Goal: Transaction & Acquisition: Book appointment/travel/reservation

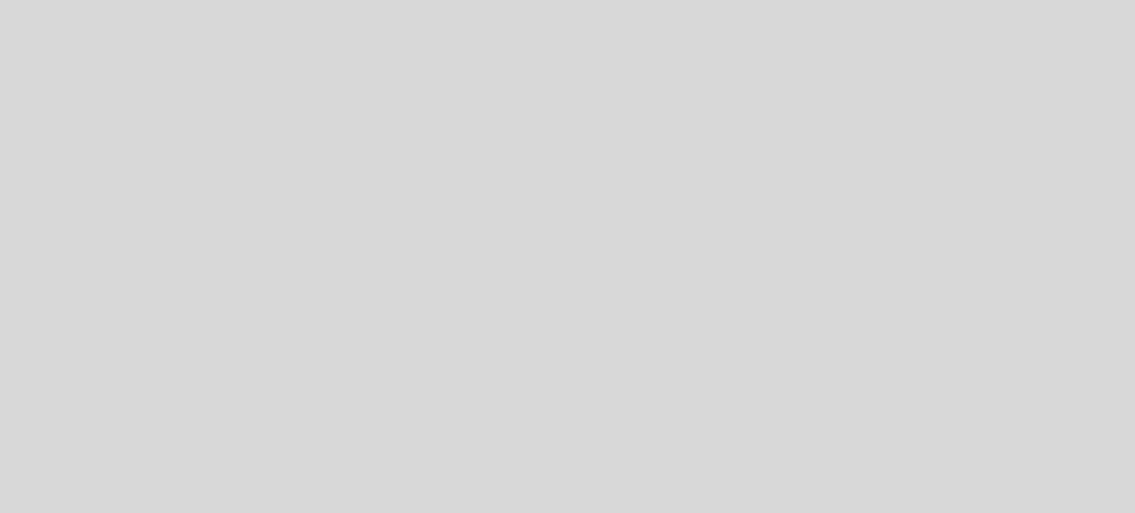
select select "es"
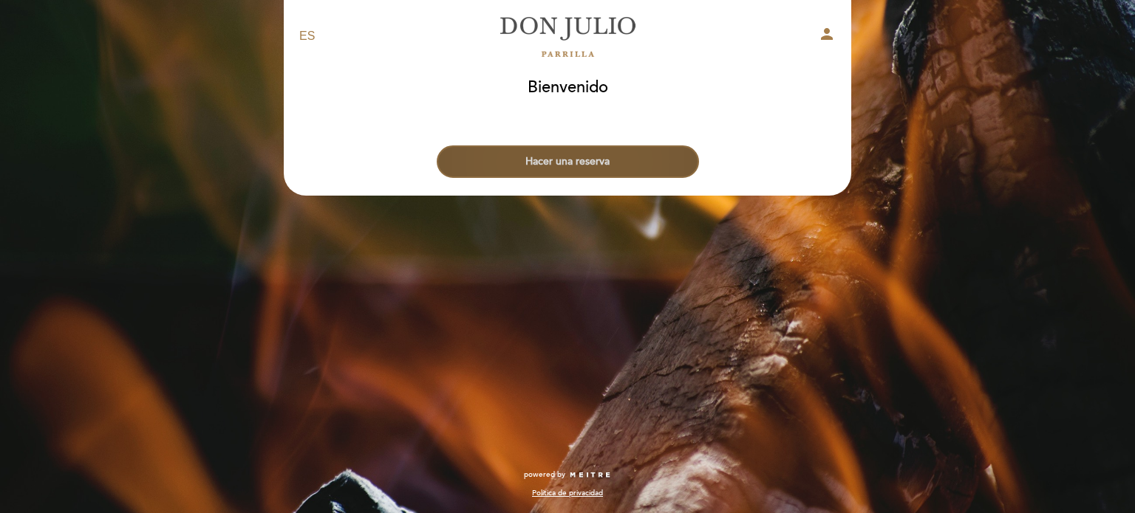
click at [592, 147] on button "Hacer una reserva" at bounding box center [568, 162] width 262 height 32
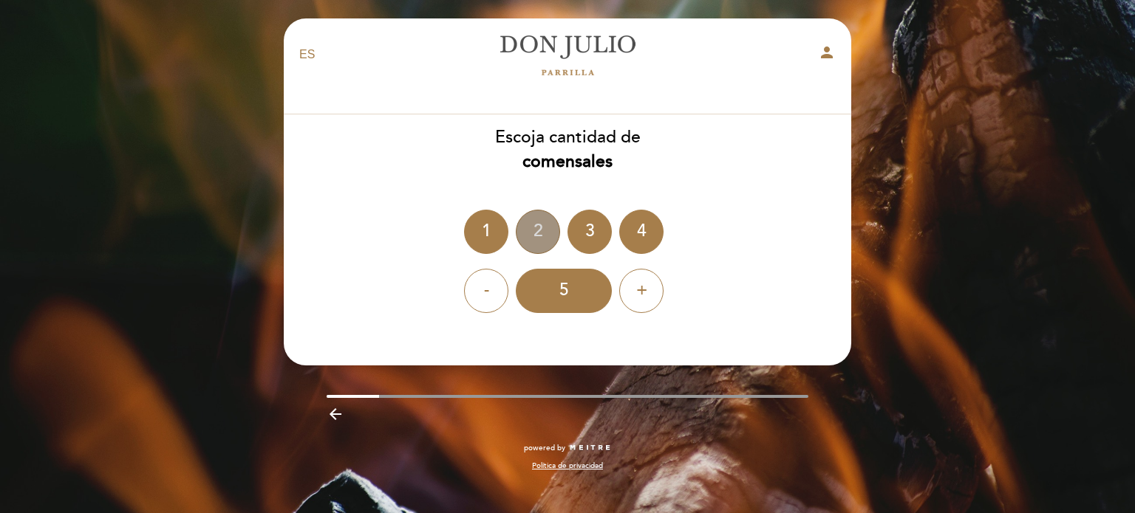
click at [517, 238] on div "2" at bounding box center [538, 232] width 44 height 44
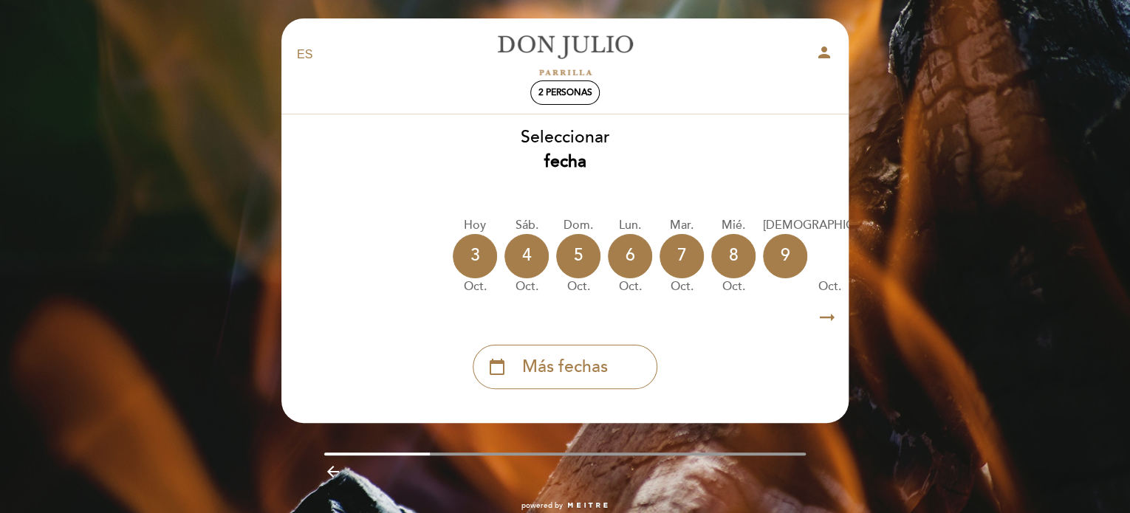
drag, startPoint x: 576, startPoint y: 304, endPoint x: 771, endPoint y: 304, distance: 195.0
click at [771, 304] on div "arrow_right_alt arrow_right_alt" at bounding box center [565, 318] width 569 height 32
click at [821, 313] on icon "arrow_right_alt" at bounding box center [827, 318] width 22 height 32
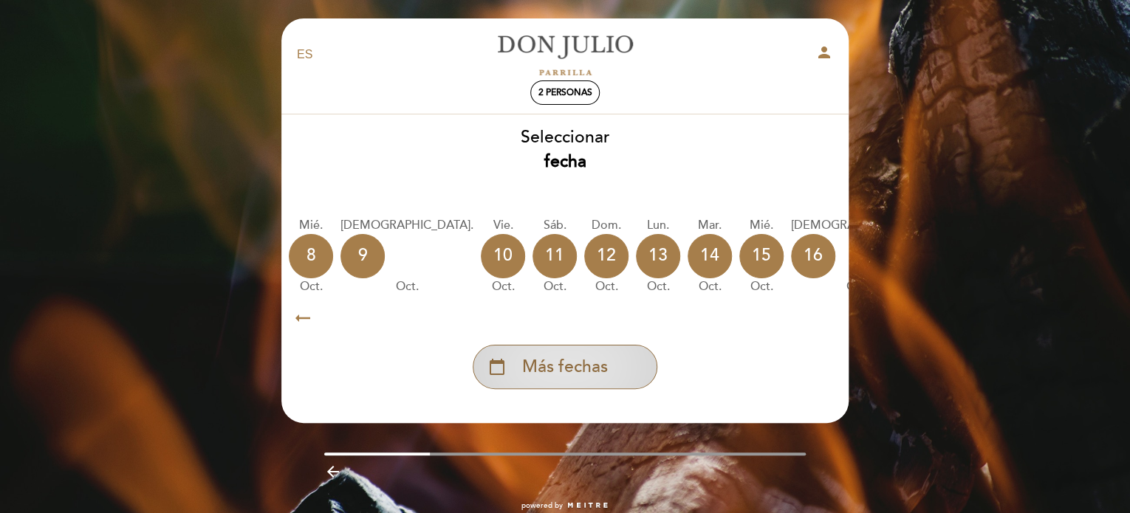
scroll to position [0, 431]
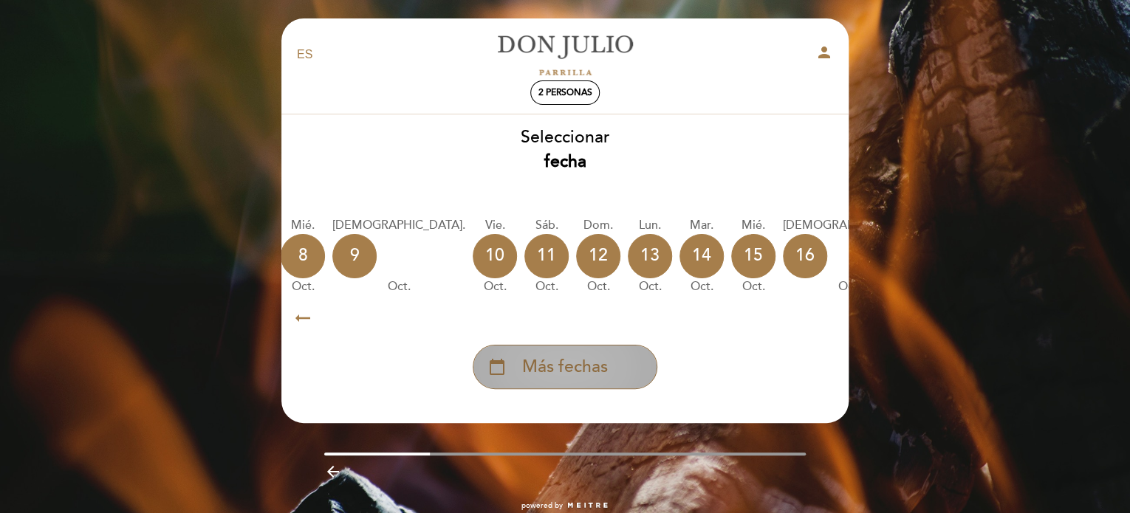
click at [612, 359] on div "calendar_today Más fechas" at bounding box center [565, 367] width 185 height 44
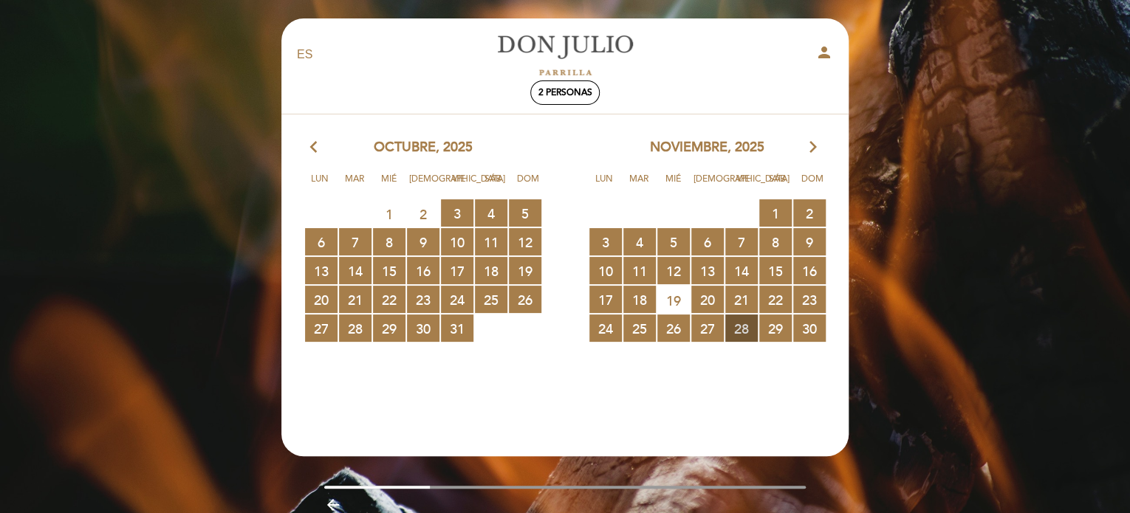
click at [745, 327] on span "28 RESERVAS DISPONIBLES" at bounding box center [741, 328] width 32 height 27
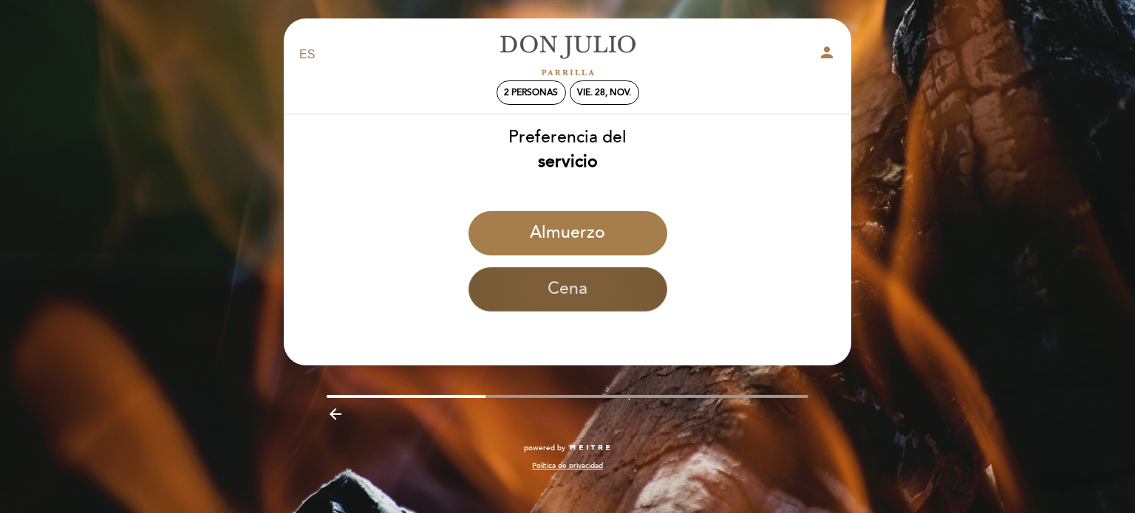
click at [626, 289] on button "Cena" at bounding box center [567, 289] width 199 height 44
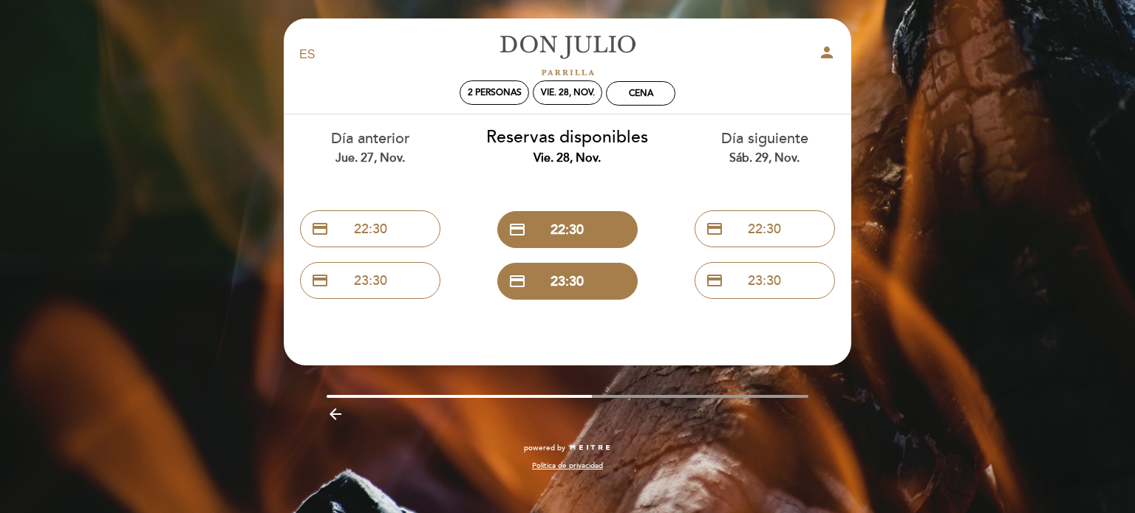
click at [338, 421] on icon "arrow_backward" at bounding box center [335, 415] width 18 height 18
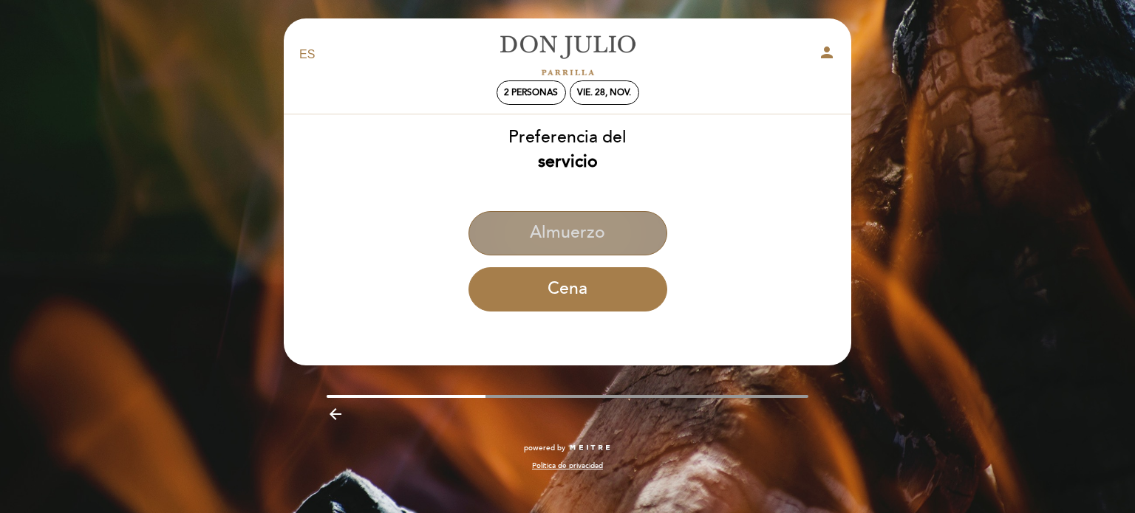
click at [590, 227] on button "Almuerzo" at bounding box center [567, 233] width 199 height 44
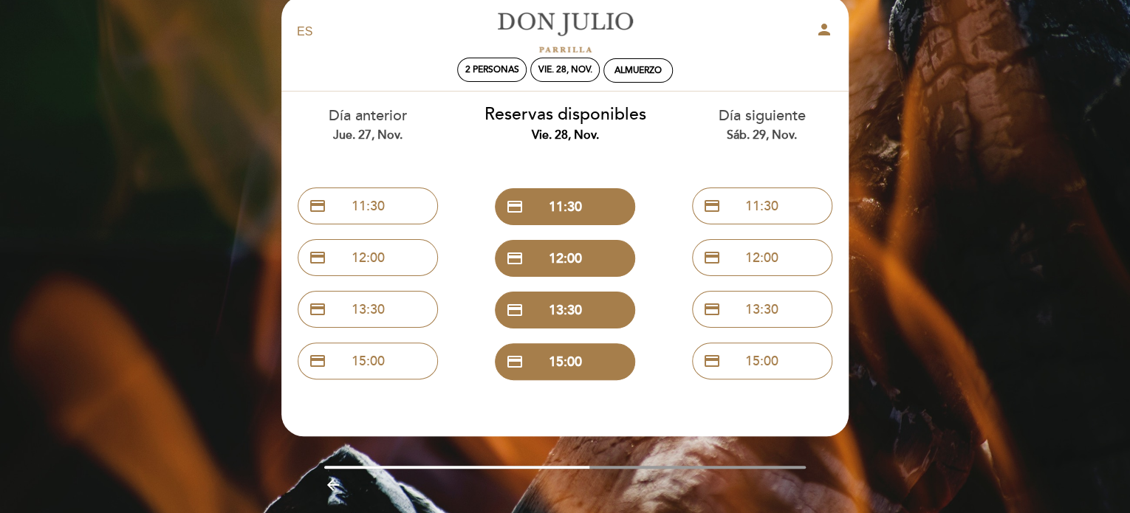
scroll to position [0, 0]
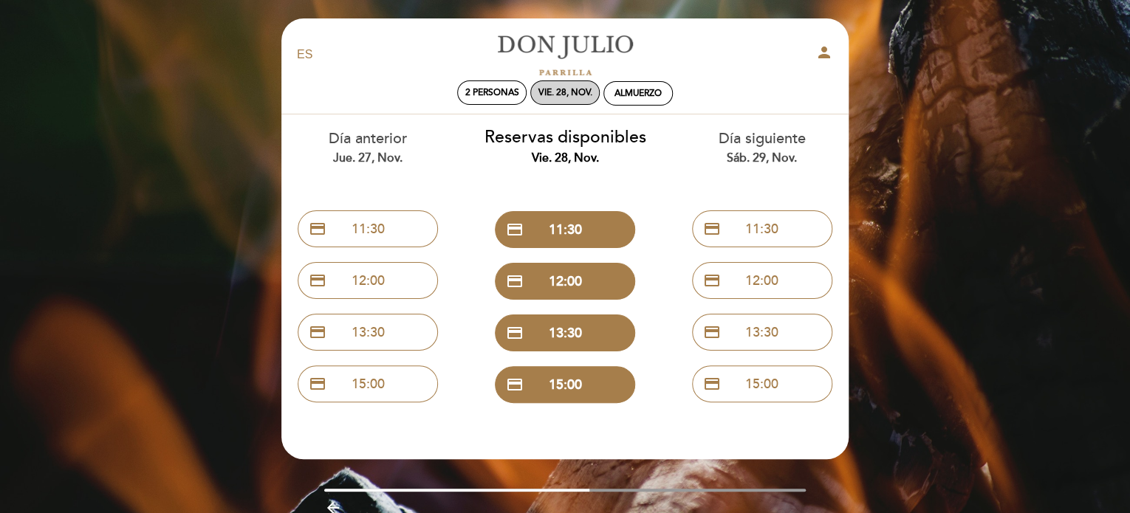
click at [561, 94] on div "vie. 28, nov." at bounding box center [565, 92] width 54 height 11
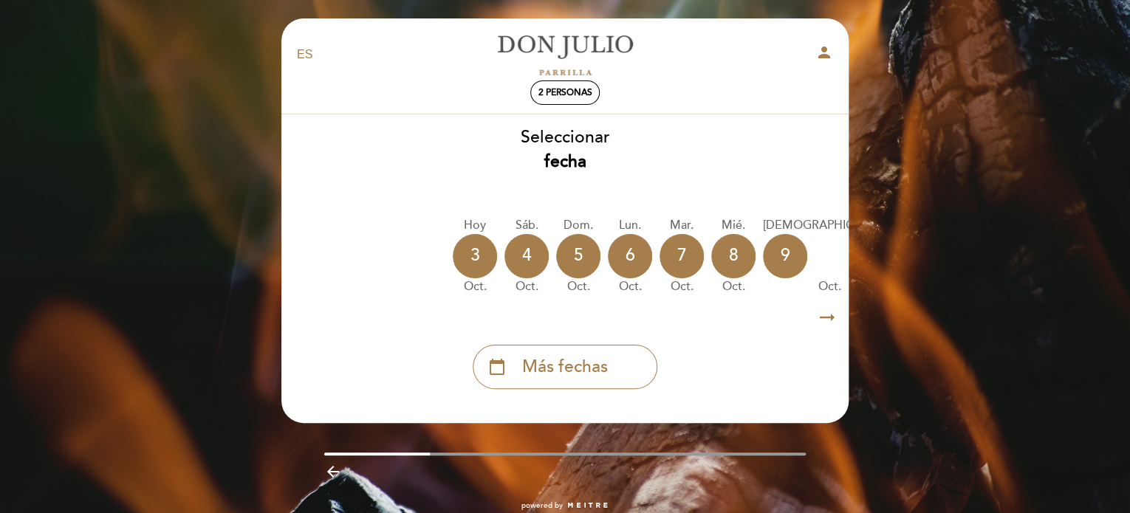
click at [824, 313] on icon "arrow_right_alt" at bounding box center [827, 318] width 22 height 32
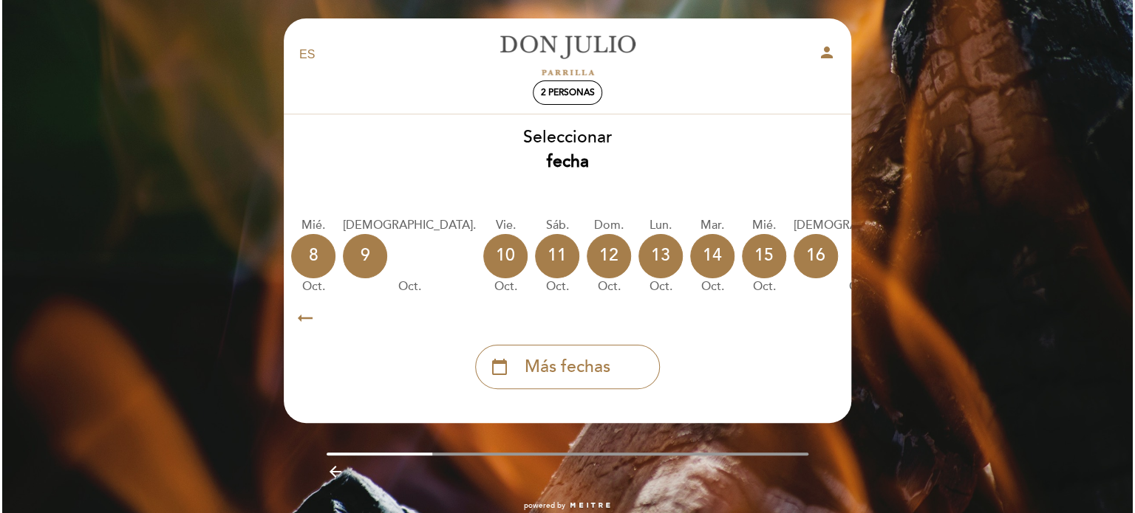
scroll to position [0, 431]
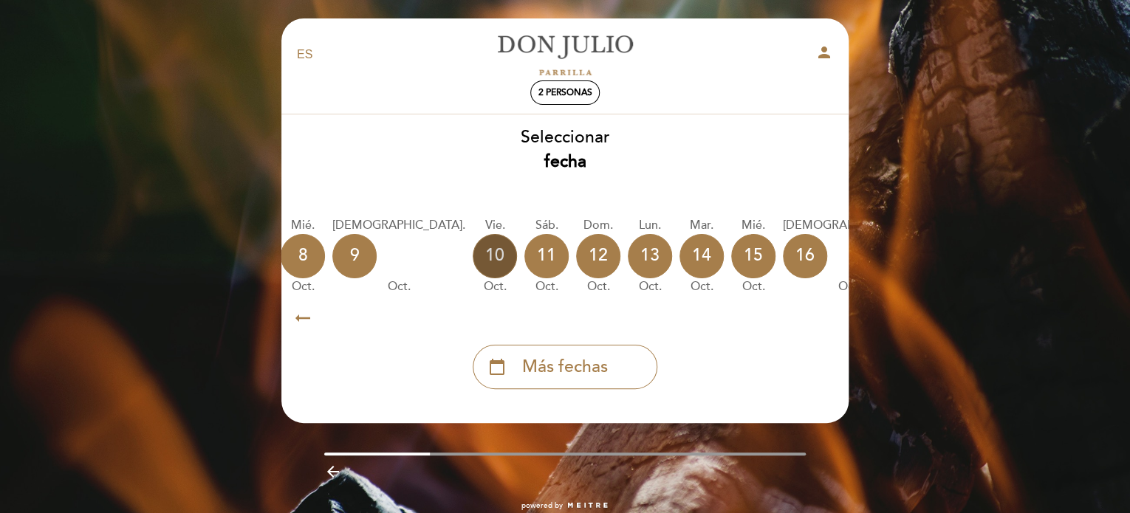
click at [473, 253] on div "10" at bounding box center [495, 256] width 44 height 44
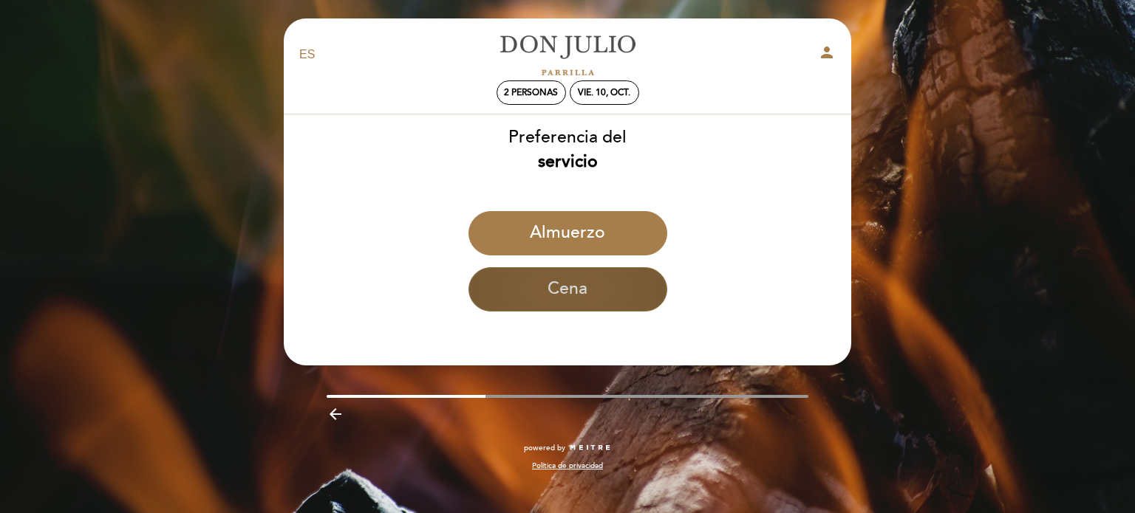
click at [573, 283] on button "Cena" at bounding box center [567, 289] width 199 height 44
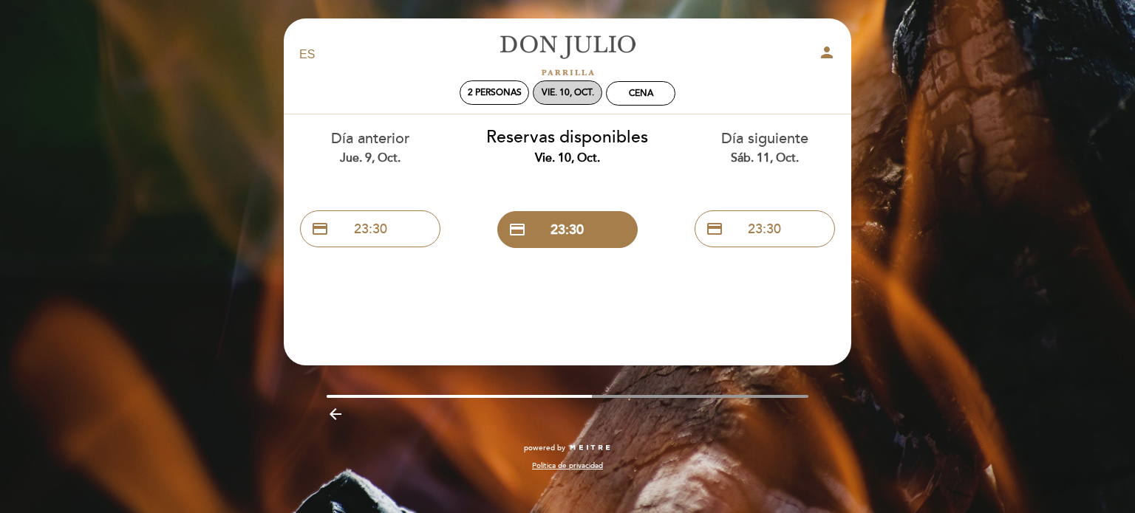
click at [575, 92] on div "vie. 10, oct." at bounding box center [567, 92] width 52 height 11
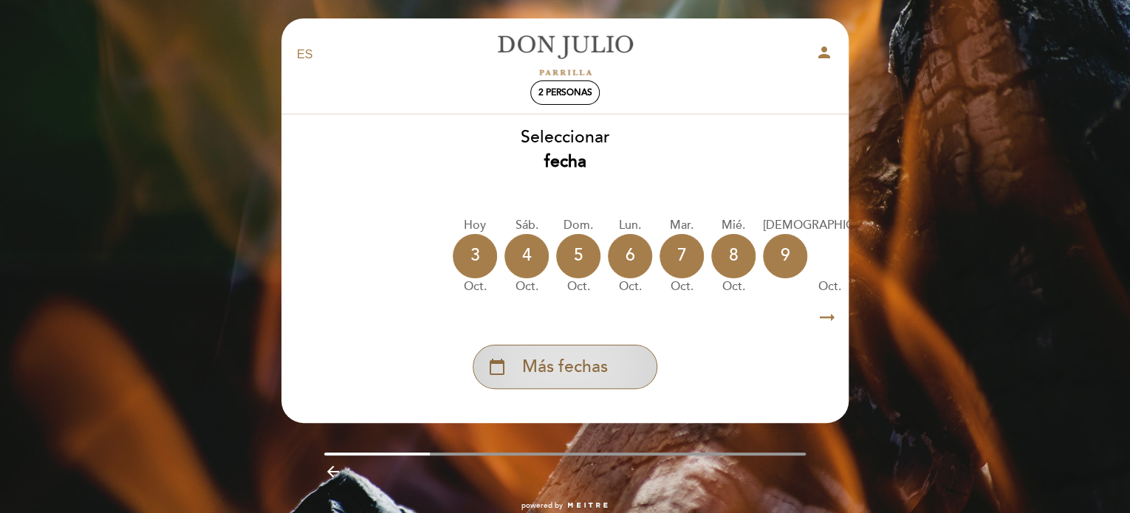
click at [623, 357] on div "calendar_today Más fechas" at bounding box center [565, 367] width 185 height 44
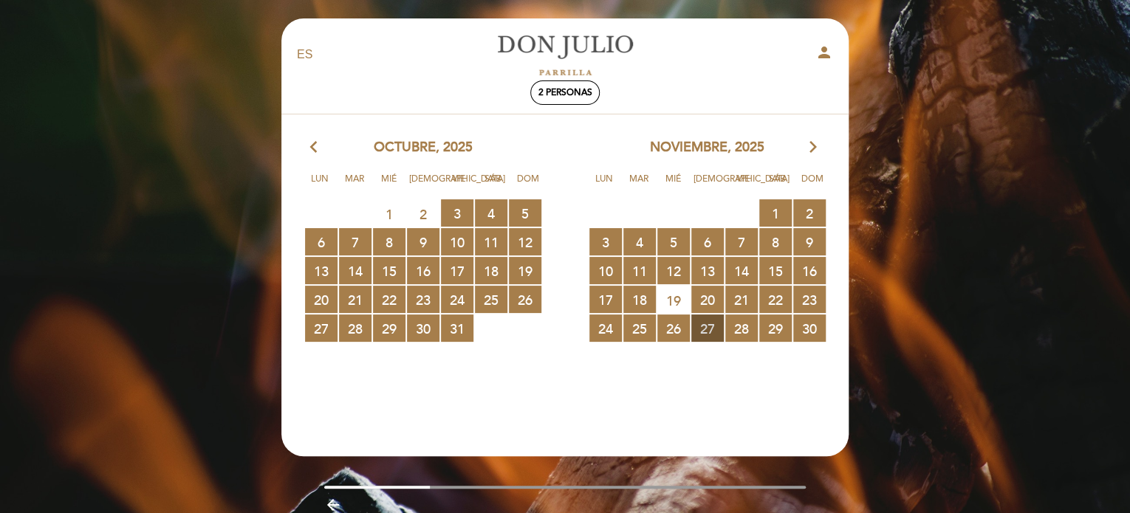
click at [713, 329] on span "27 RESERVAS DISPONIBLES" at bounding box center [707, 328] width 32 height 27
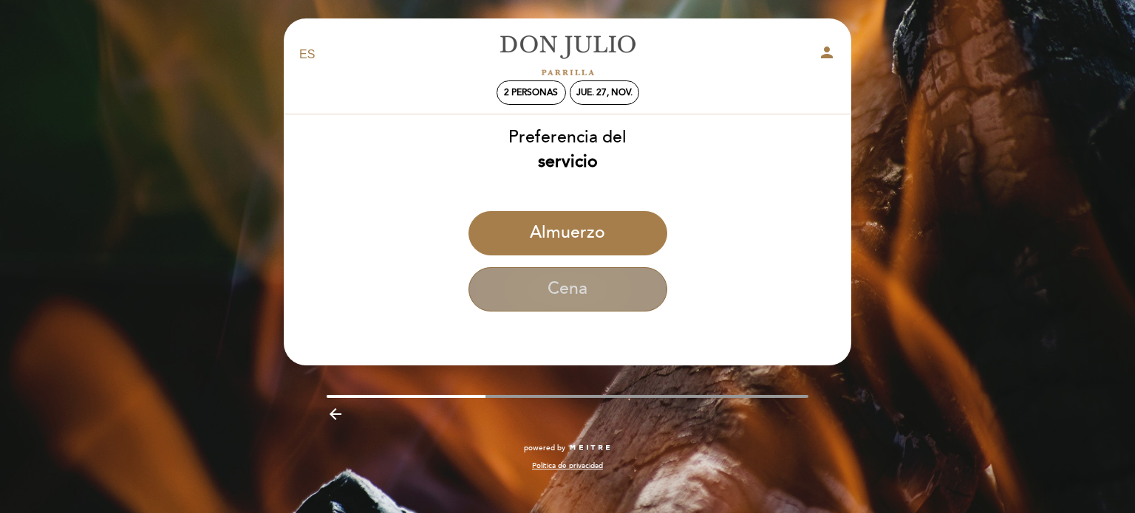
click at [584, 295] on button "Cena" at bounding box center [567, 289] width 199 height 44
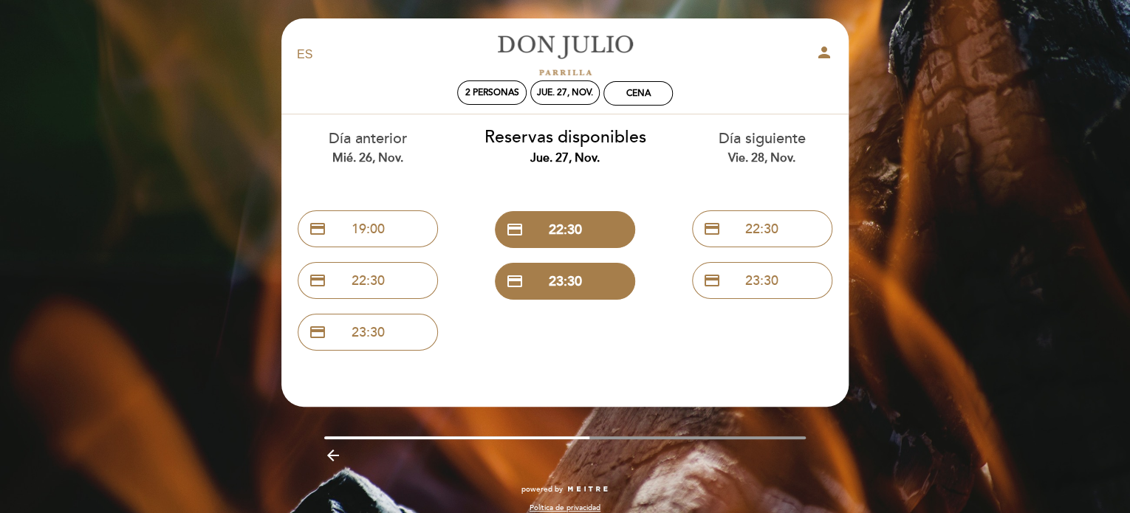
drag, startPoint x: 372, startPoint y: 227, endPoint x: 585, endPoint y: 184, distance: 217.0
click at [585, 184] on div "Día anterior mié. 26, nov. credit_card 19:00 credit_card 22:30 credit_card 23:3…" at bounding box center [565, 236] width 591 height 244
click at [781, 139] on div "Día siguiente vie. 28, nov." at bounding box center [761, 148] width 175 height 38
click at [779, 147] on div "Día siguiente vie. 28, nov." at bounding box center [761, 148] width 175 height 38
drag, startPoint x: 491, startPoint y: 439, endPoint x: 552, endPoint y: 439, distance: 61.3
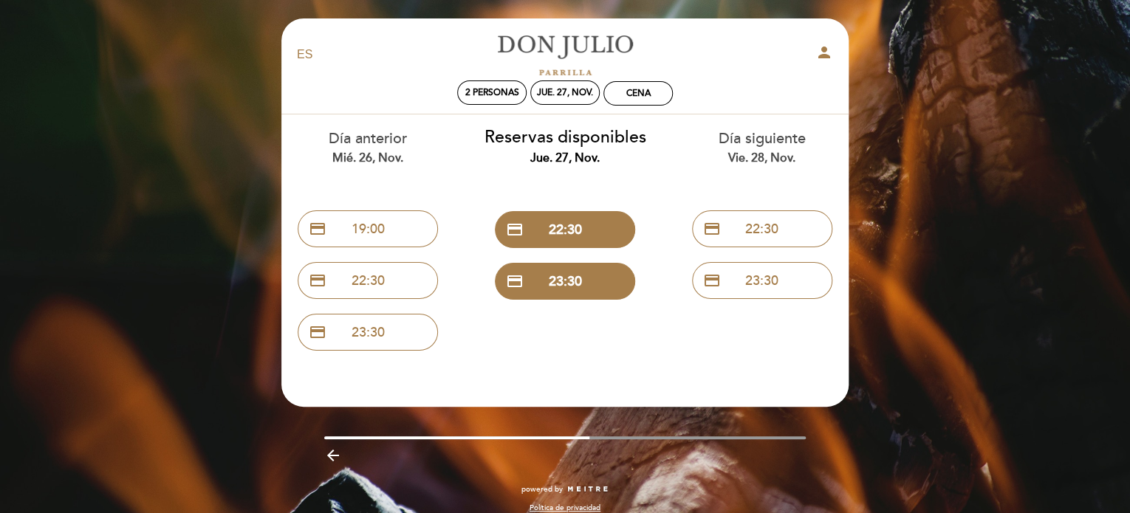
click at [552, 439] on div "arrow_backward" at bounding box center [564, 454] width 589 height 30
drag, startPoint x: 558, startPoint y: 437, endPoint x: 584, endPoint y: 437, distance: 25.1
click at [584, 437] on div at bounding box center [456, 438] width 265 height 3
drag, startPoint x: 584, startPoint y: 437, endPoint x: 665, endPoint y: 439, distance: 81.3
click at [665, 439] on div "arrow_backward" at bounding box center [564, 453] width 589 height 33
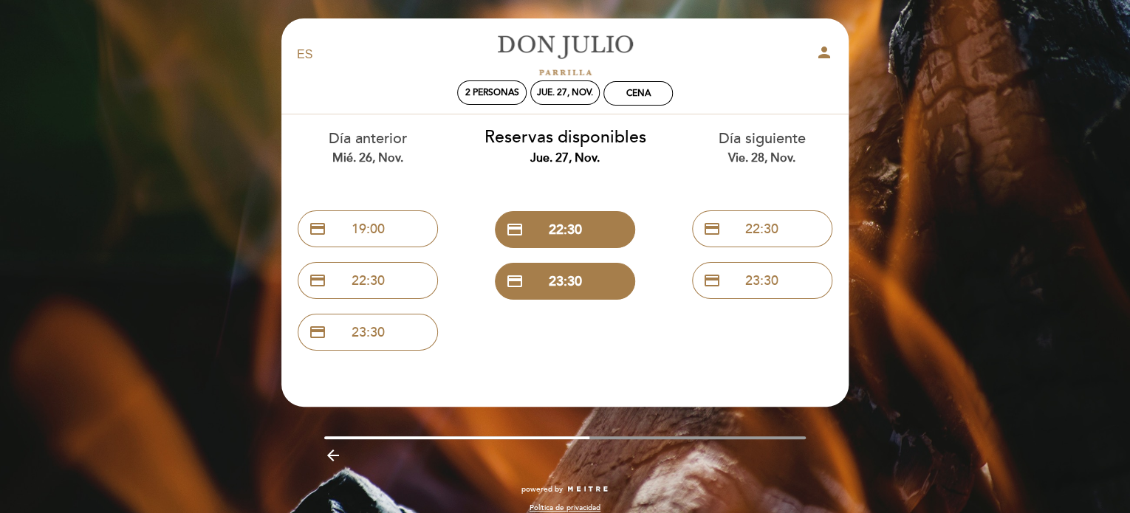
click at [334, 460] on icon "arrow_backward" at bounding box center [333, 456] width 18 height 18
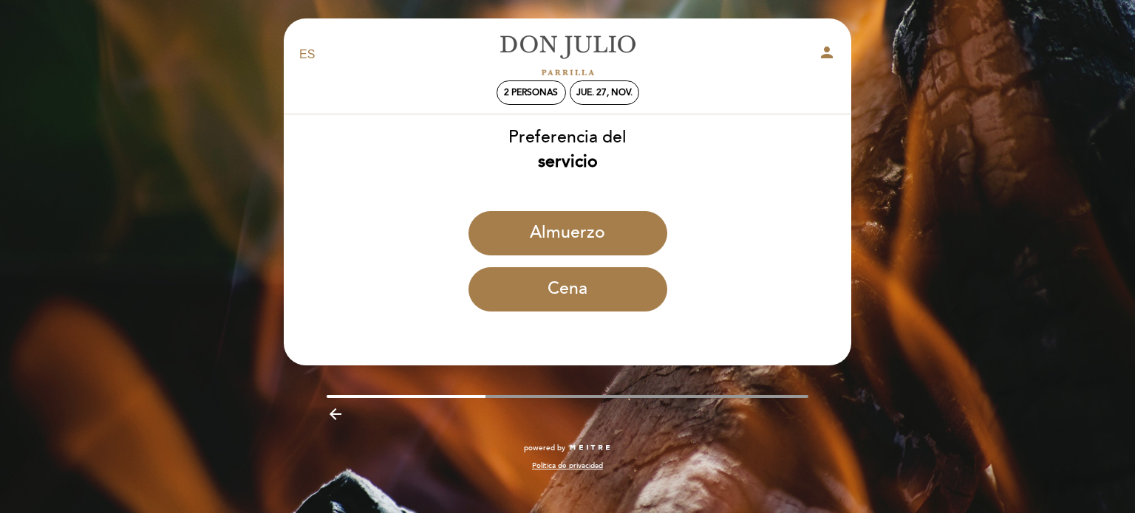
click at [329, 415] on icon "arrow_backward" at bounding box center [335, 415] width 18 height 18
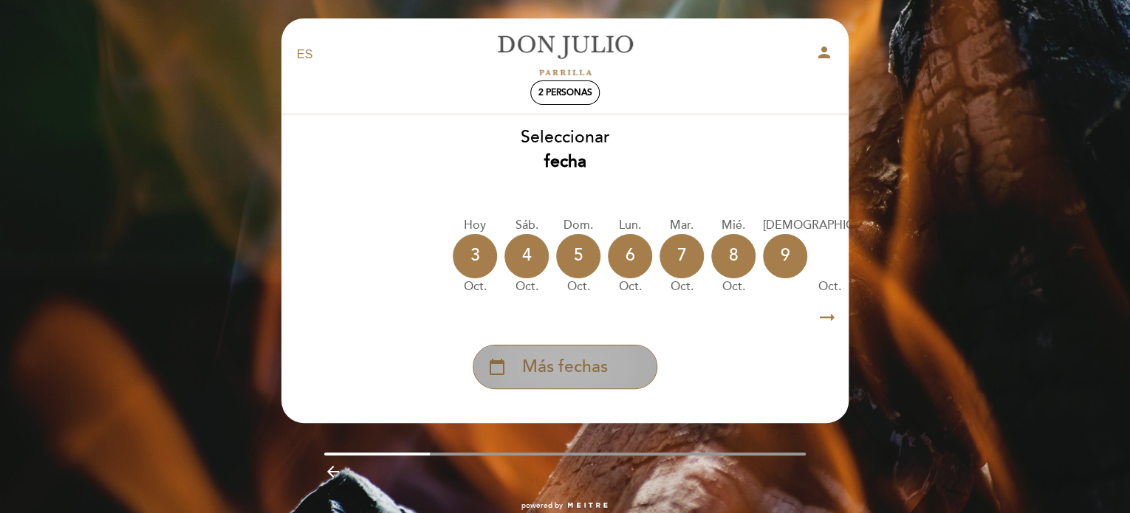
click at [611, 377] on div "calendar_today Más fechas" at bounding box center [565, 367] width 185 height 44
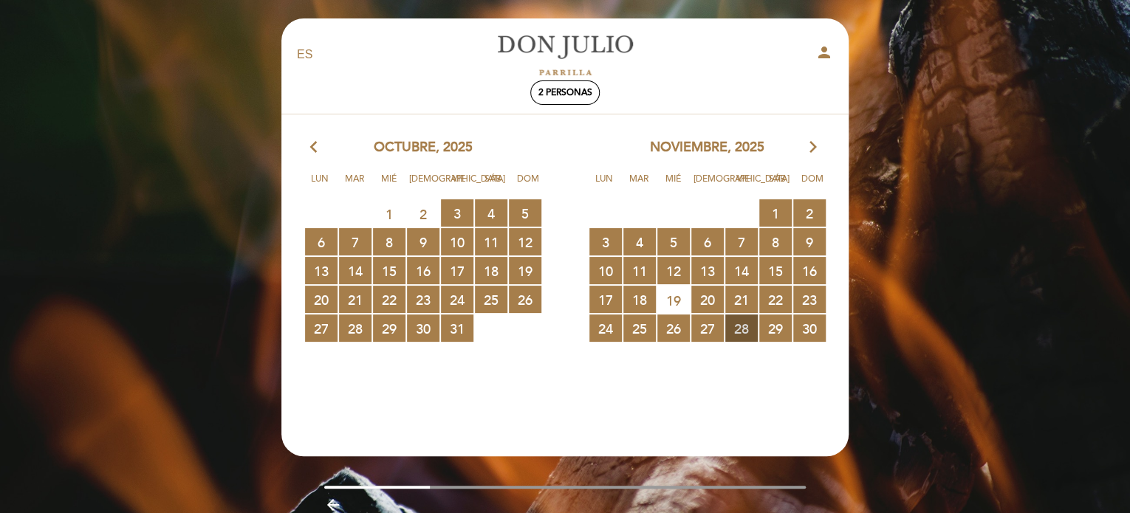
click at [750, 324] on span "28 RESERVAS DISPONIBLES" at bounding box center [741, 328] width 32 height 27
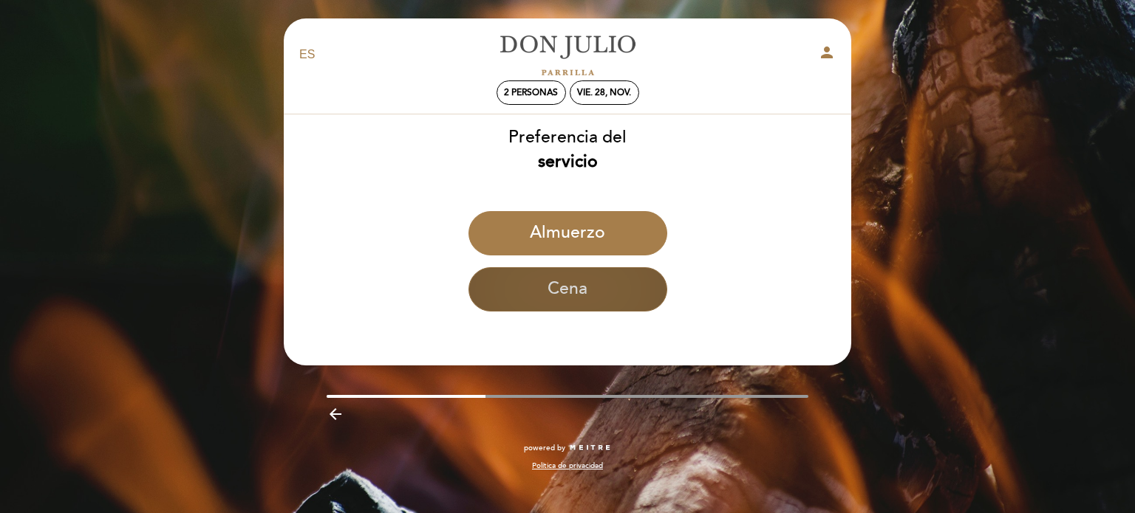
click at [603, 283] on button "Cena" at bounding box center [567, 289] width 199 height 44
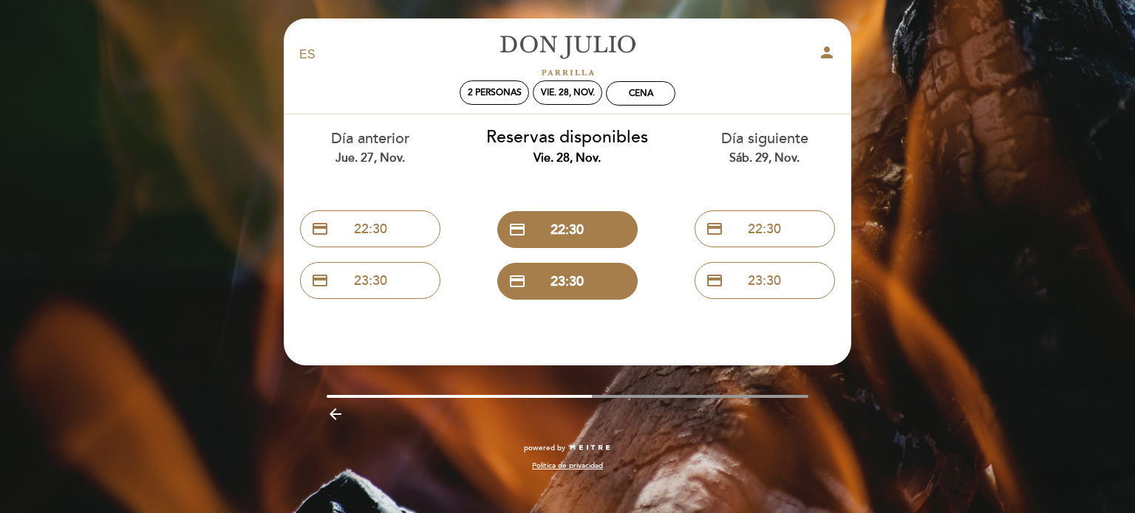
click at [331, 410] on icon "arrow_backward" at bounding box center [335, 415] width 18 height 18
